Goal: Navigation & Orientation: Find specific page/section

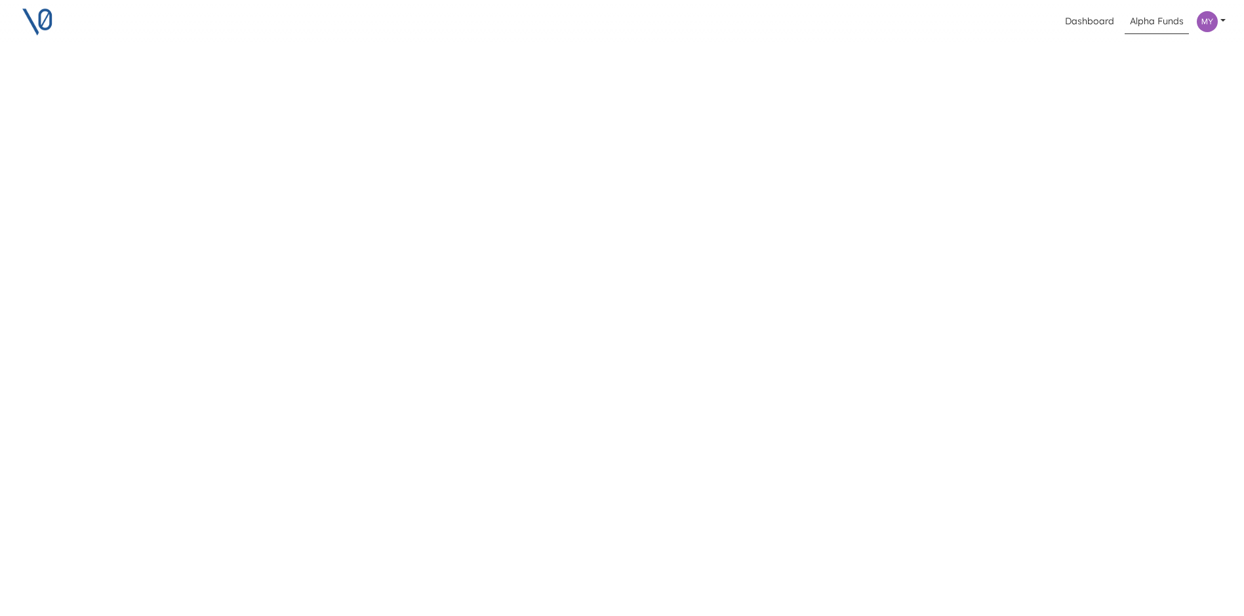
click at [30, 18] on img at bounding box center [37, 21] width 33 height 33
click at [1145, 26] on link "Alpha Funds" at bounding box center [1156, 21] width 64 height 25
click at [1225, 19] on link at bounding box center [1210, 21] width 39 height 31
click at [872, 69] on div "Dashboard Alpha Funds Profile Privacy Policy Terms of Service Profile Privacy P…" at bounding box center [622, 308] width 1244 height 616
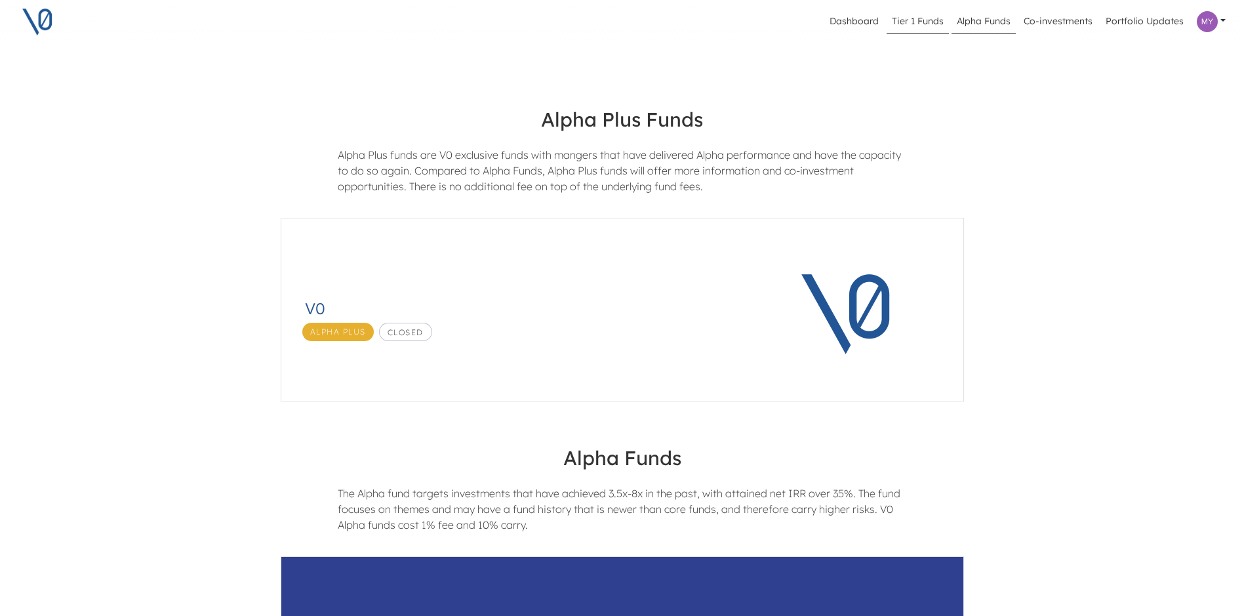
click at [936, 22] on link "Tier 1 Funds" at bounding box center [917, 21] width 62 height 25
